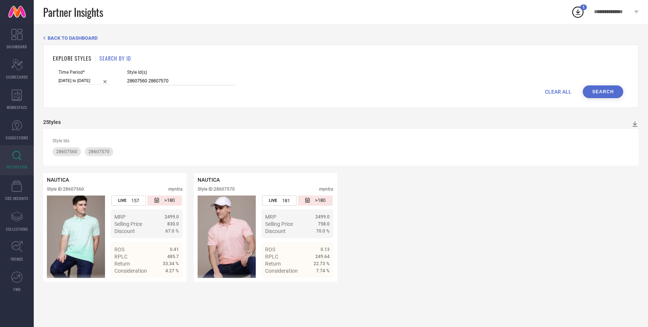
click at [127, 80] on input "28607560 28607570" at bounding box center [181, 81] width 109 height 9
click at [127, 80] on input at bounding box center [181, 81] width 109 height 9
click at [127, 81] on input at bounding box center [181, 81] width 109 height 9
paste input "31174332 28157442 28157412 28607562 28157122 11487290 28157500 28157494 2860369…"
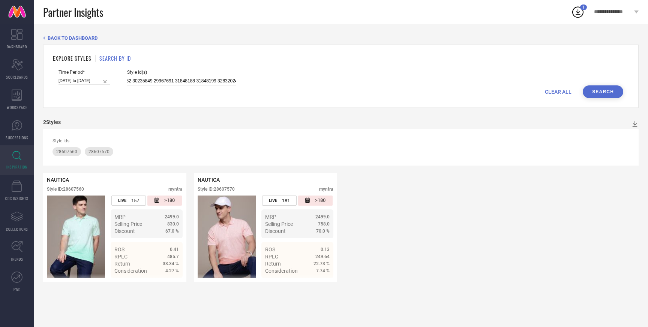
type input "31174332 28157442 28157412 28607562 28157122 11487290 28157500 28157494 2860369…"
click at [602, 91] on button "Search" at bounding box center [603, 91] width 40 height 13
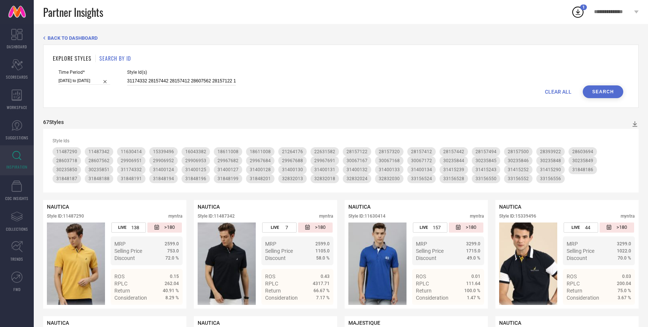
click at [127, 81] on input "31174332 28157442 28157412 28607562 28157122 11487290 28157500 28157494 2860369…" at bounding box center [181, 81] width 109 height 9
click at [127, 81] on input at bounding box center [181, 81] width 109 height 9
paste input "31174308 28603684 31174316 20520764 31415264 31415276 31848189"
type input "31174308 28603684 31174316 20520764 31415264 31415276 31848189"
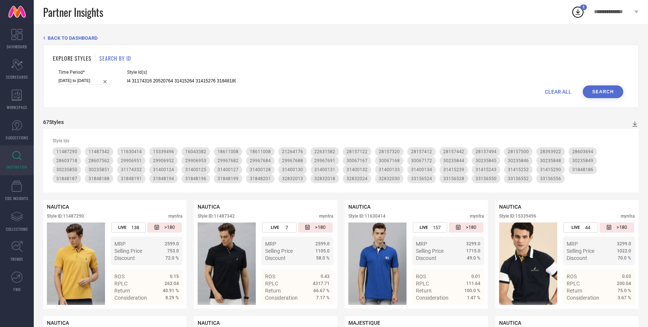
scroll to position [0, 0]
click at [598, 92] on button "Search" at bounding box center [603, 91] width 40 height 13
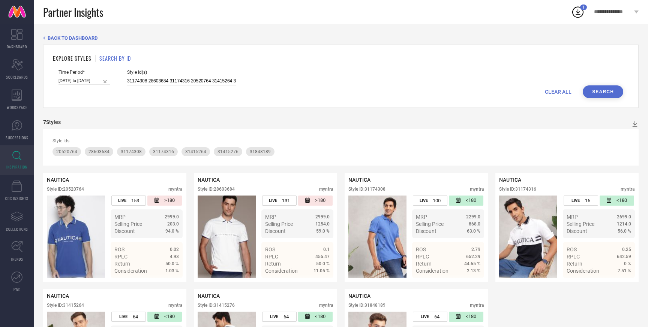
click at [127, 80] on input "31174308 28603684 31174316 20520764 31415264 31415276 31848189" at bounding box center [181, 81] width 109 height 9
click at [129, 79] on input at bounding box center [181, 81] width 109 height 9
paste input "31174301 32146692 31415280 31415282 31415240 31415267 15339642 31415297 2996769…"
type input "31174301 32146692 31415280 31415282 31415240 31415267 15339642 31415297 2996769…"
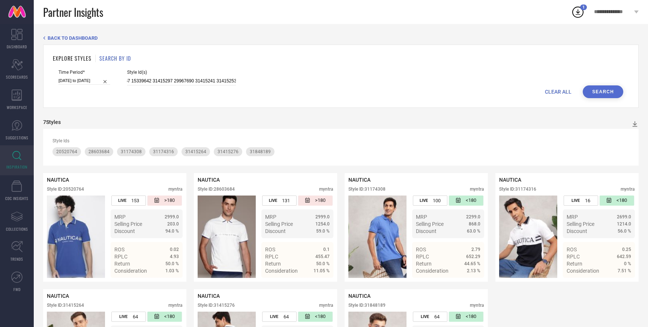
scroll to position [0, 0]
click at [604, 88] on button "Search" at bounding box center [603, 91] width 40 height 13
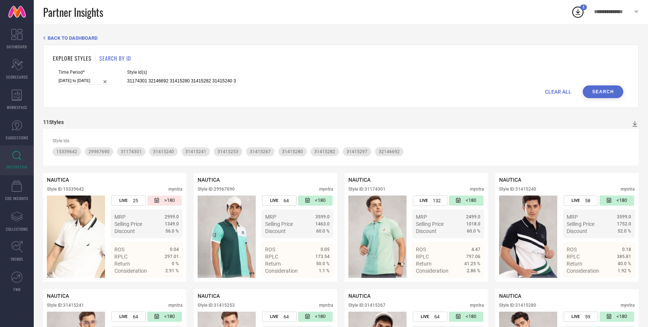
click at [127, 80] on input "31174301 32146692 31415280 31415282 31415240 31415267 15339642 31415297 2996769…" at bounding box center [181, 81] width 109 height 9
paste input "28607542 28607574 28603634 29952259"
type input "28607542 28607574 28603634 29952259"
click at [602, 90] on button "Search" at bounding box center [603, 91] width 40 height 13
